Goal: Task Accomplishment & Management: Complete application form

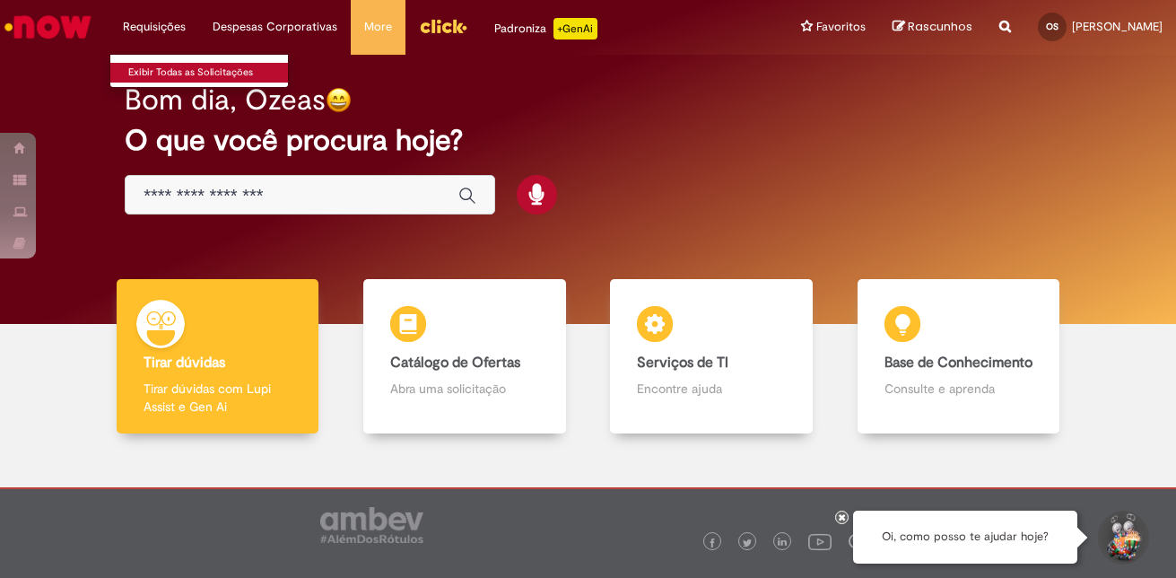
click at [180, 63] on link "Exibir Todas as Solicitações" at bounding box center [208, 73] width 197 height 20
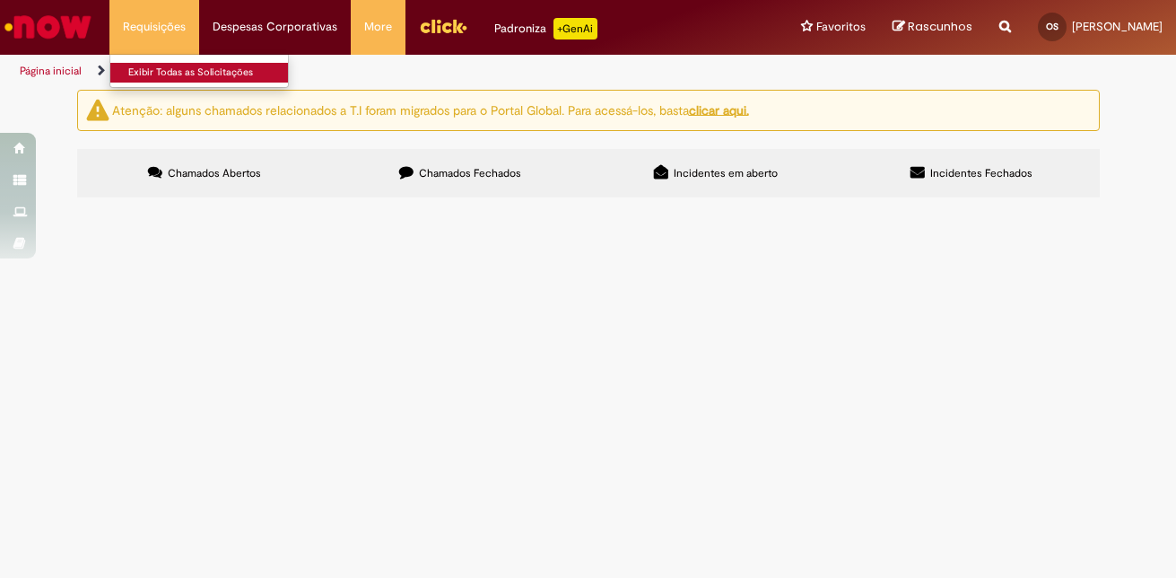
click at [153, 71] on link "Exibir Todas as Solicitações" at bounding box center [208, 73] width 197 height 20
click at [411, 170] on icon at bounding box center [406, 172] width 14 height 14
click at [697, 178] on span "Incidentes em aberto" at bounding box center [725, 173] width 104 height 14
click at [508, 166] on span "Chamados Fechados" at bounding box center [470, 173] width 102 height 14
click at [0, 0] on img "recolher o estado da solicitação" at bounding box center [0, 0] width 0 height 0
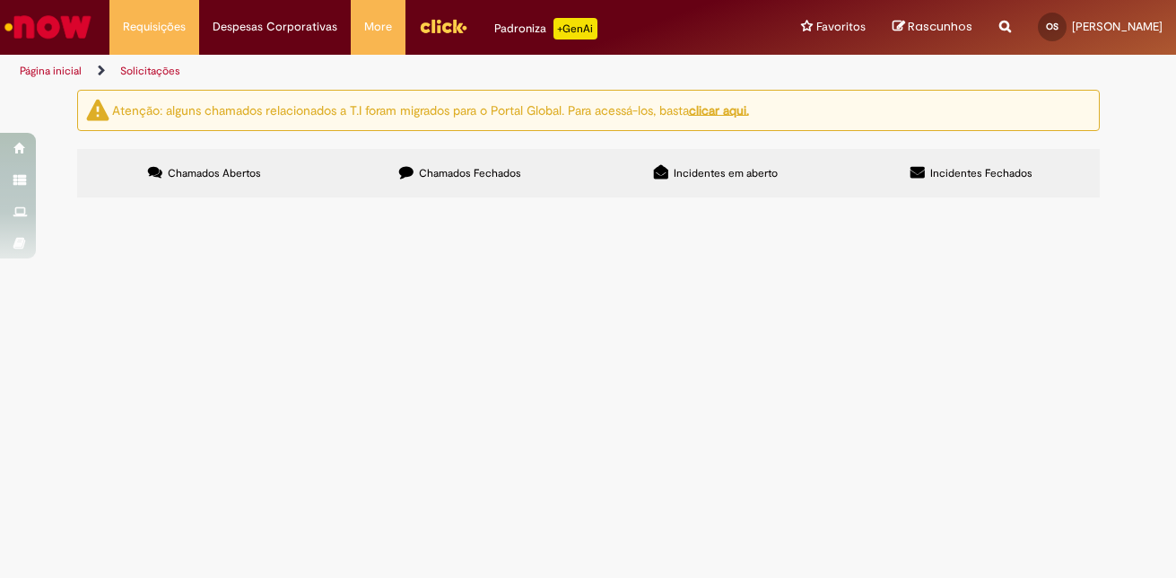
click at [0, 0] on icon at bounding box center [0, 0] width 0 height 0
click at [208, 186] on label "Chamados Abertos" at bounding box center [205, 173] width 256 height 48
click at [71, 22] on img "Ir para a Homepage" at bounding box center [48, 27] width 92 height 36
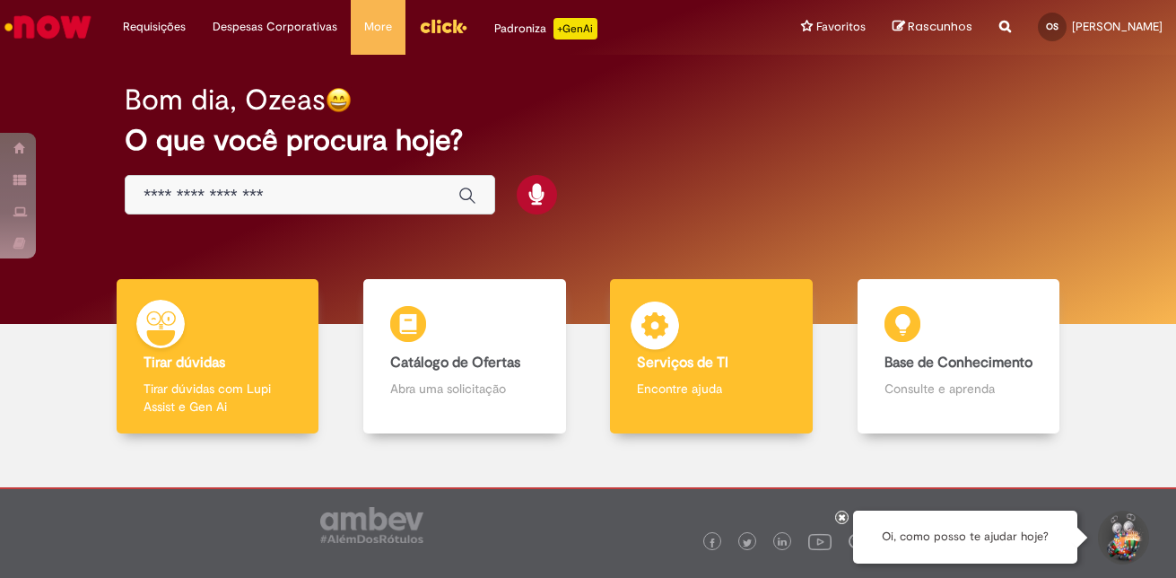
click at [671, 357] on b "Serviços de TI" at bounding box center [682, 362] width 91 height 18
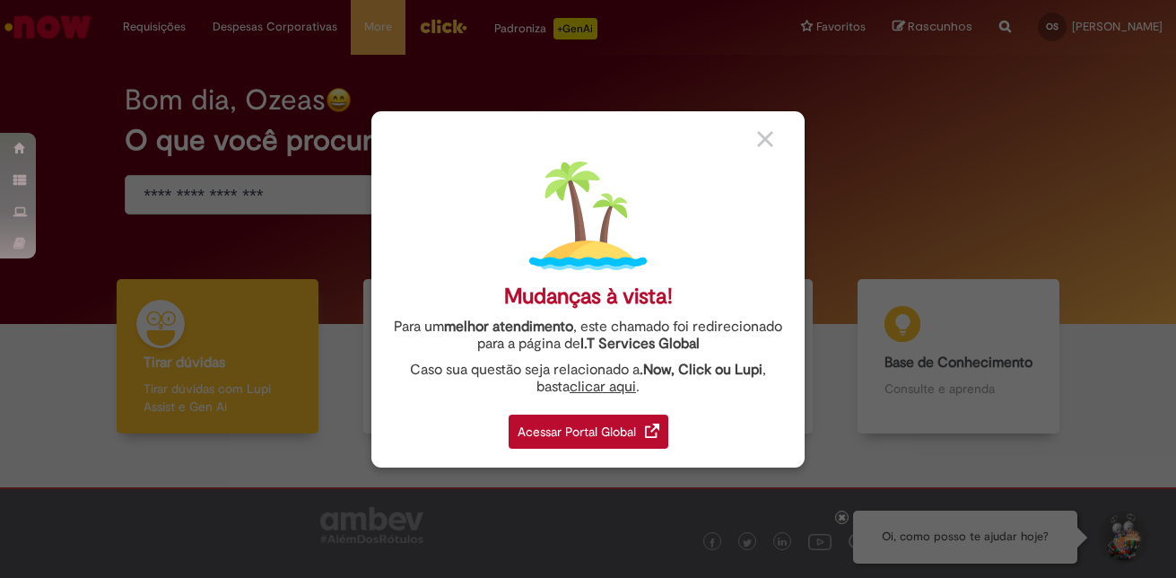
click at [764, 137] on img at bounding box center [765, 139] width 16 height 16
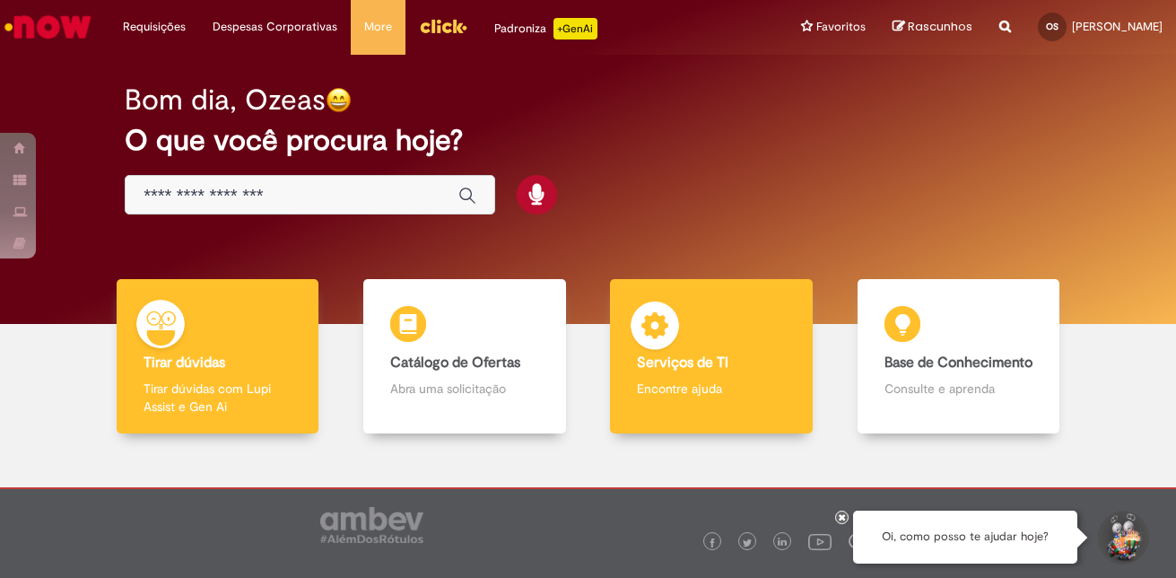
click at [680, 340] on div "Serviços de TI Serviços de TI Encontre ajuda" at bounding box center [711, 356] width 202 height 155
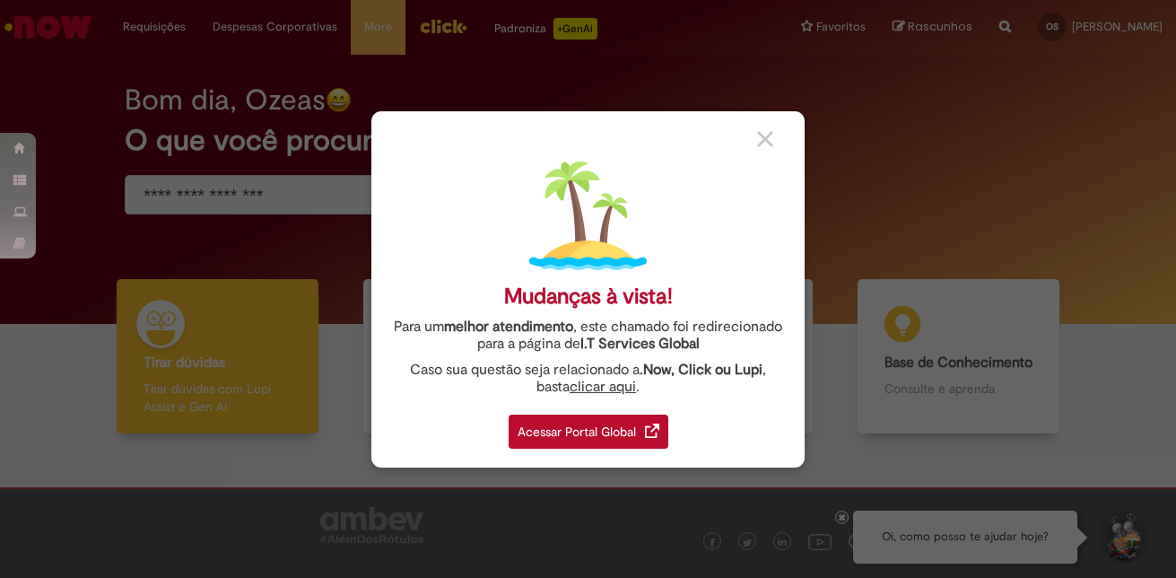
click at [579, 394] on link "clicar aqui" at bounding box center [602, 382] width 66 height 28
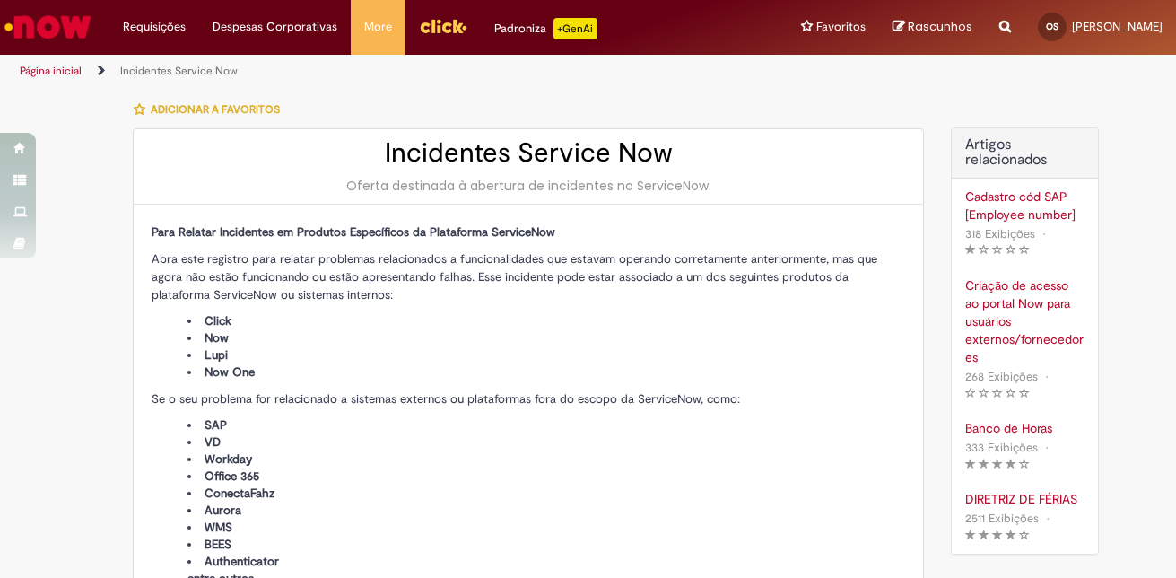
type input "**********"
type input "****"
click at [843, 69] on div "Página inicial Incidentes Service Now" at bounding box center [588, 71] width 1176 height 33
click at [32, 22] on img "Ir para a Homepage" at bounding box center [48, 27] width 92 height 36
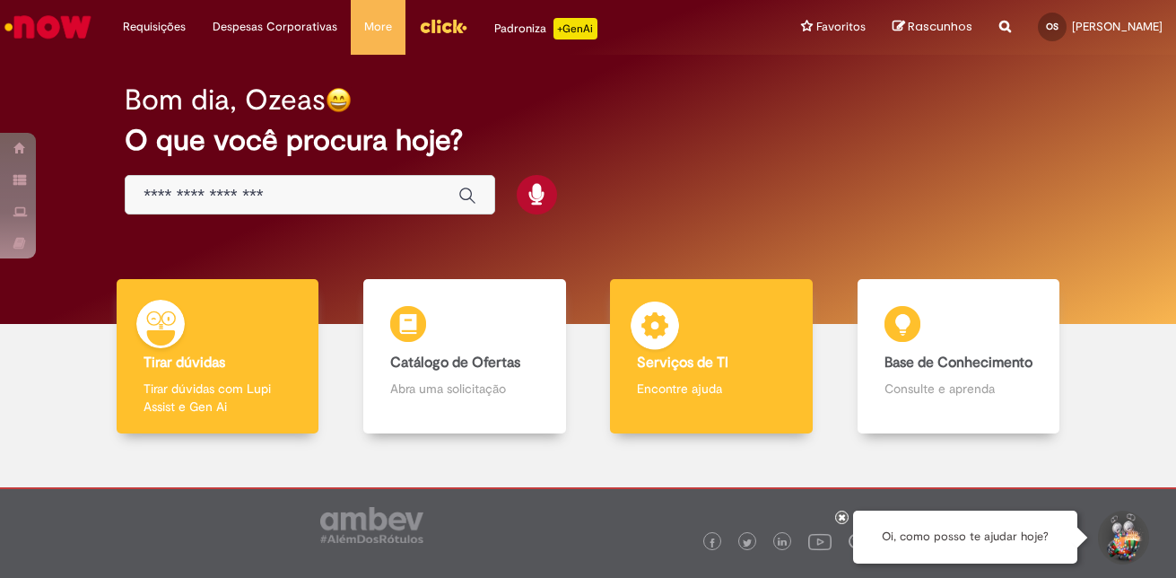
click at [680, 350] on div "Serviços de TI Serviços de TI Encontre ajuda" at bounding box center [711, 356] width 202 height 155
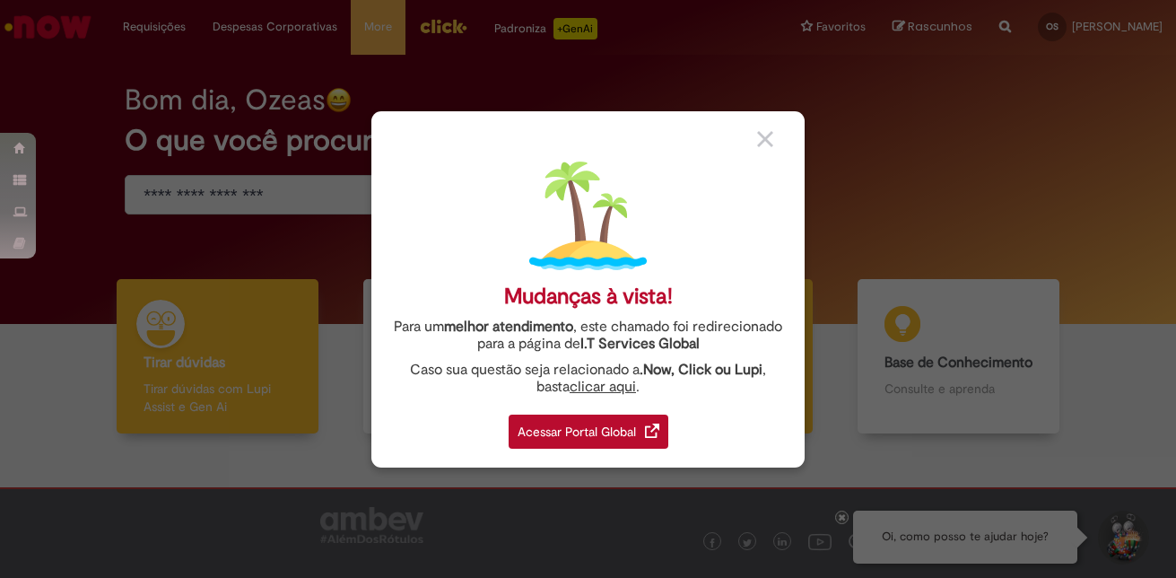
click at [680, 350] on link "I.T Services Global" at bounding box center [639, 339] width 119 height 28
